Goal: Understand process/instructions: Learn how to perform a task or action

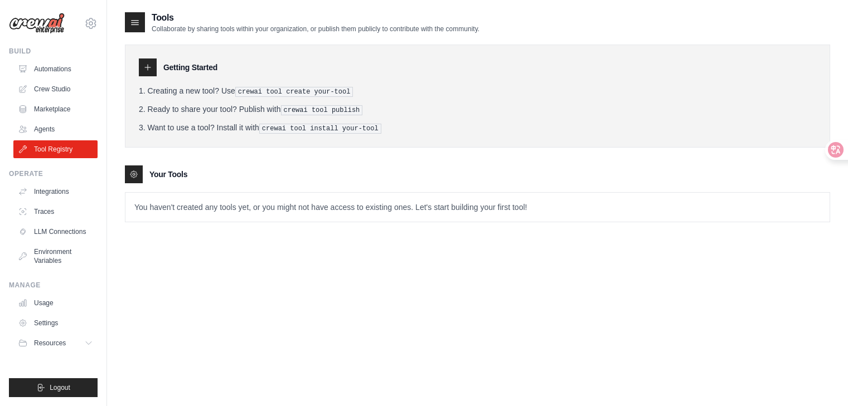
click at [588, 123] on li "Want to use a tool? Install it with crewai tool install your-tool" at bounding box center [477, 128] width 677 height 12
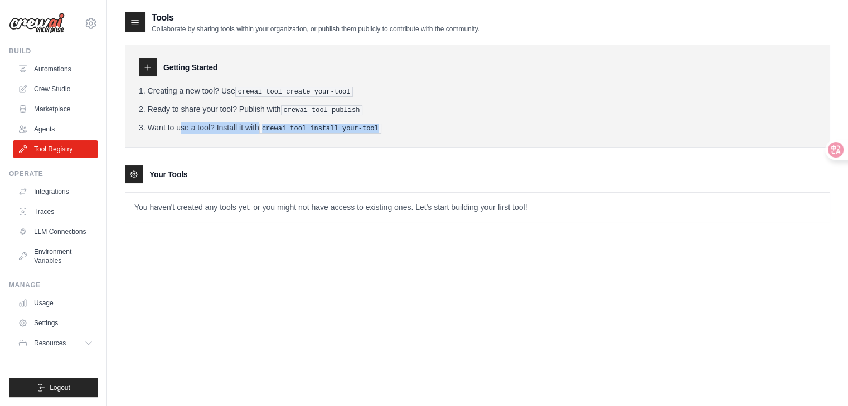
click at [588, 123] on li "Want to use a tool? Install it with crewai tool install your-tool" at bounding box center [477, 128] width 677 height 12
click at [571, 151] on div "Getting Started Creating a new tool? Use crewai tool create your-tool Ready to …" at bounding box center [477, 127] width 705 height 189
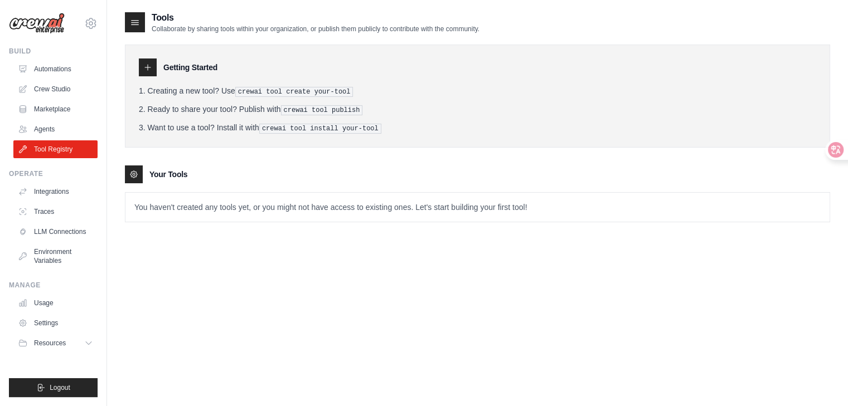
click at [570, 152] on div "Getting Started Creating a new tool? Use crewai tool create your-tool Ready to …" at bounding box center [477, 127] width 705 height 189
click at [569, 153] on div "Getting Started Creating a new tool? Use crewai tool create your-tool Ready to …" at bounding box center [477, 127] width 705 height 189
click at [399, 295] on div "Tools Collaborate by sharing tools within your organization, or publish them pu…" at bounding box center [477, 214] width 705 height 406
